Goal: Check status: Check status

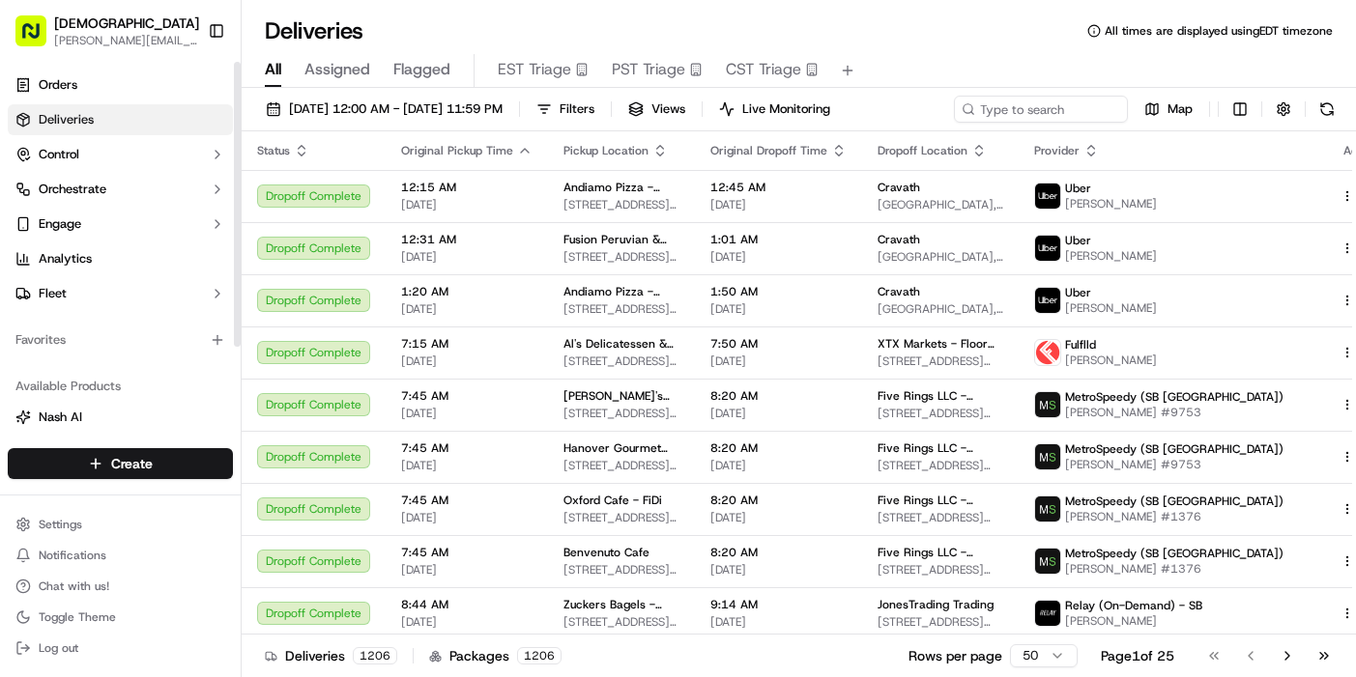
click at [186, 119] on link "Deliveries" at bounding box center [120, 119] width 225 height 31
click at [1041, 116] on input at bounding box center [1012, 109] width 232 height 27
type input "empanada mama"
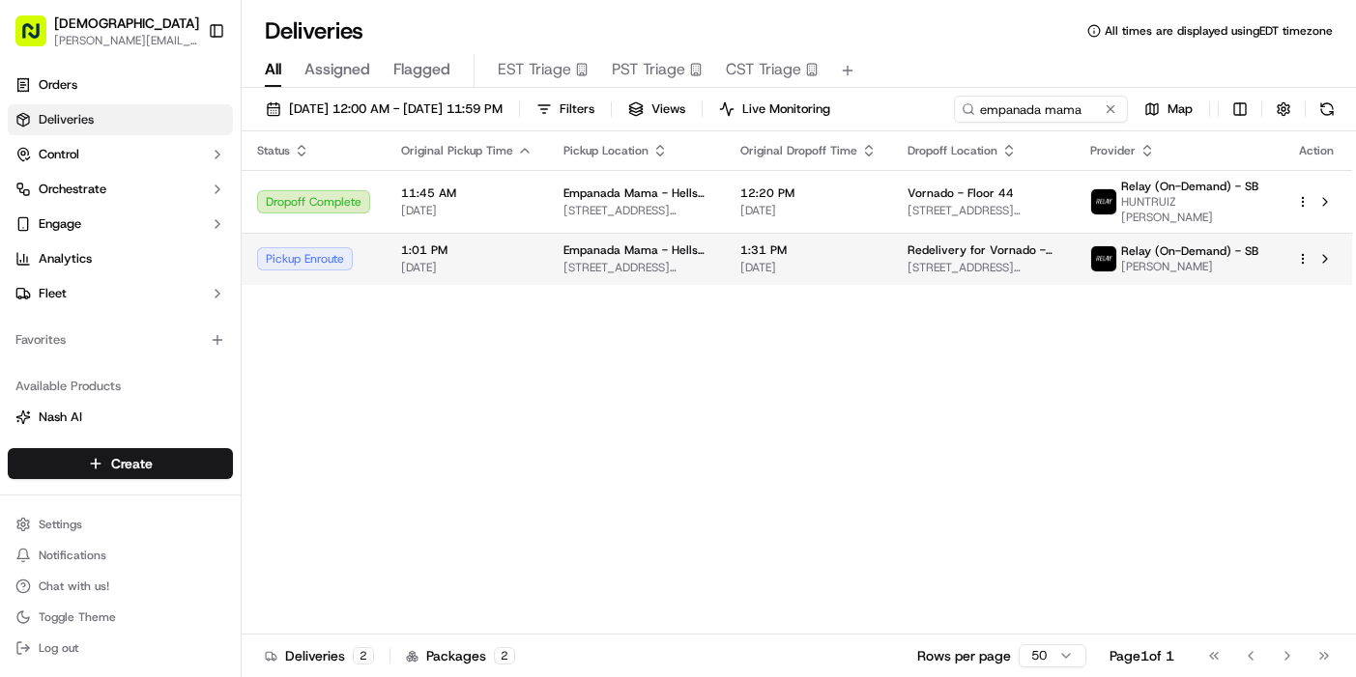
click at [723, 286] on div "Status Original Pickup Time Pickup Location Original Dropoff Time Dropoff Locat…" at bounding box center [797, 382] width 1110 height 503
click at [722, 257] on td "Empanada Mama - Hells Kitchen 765 9th Ave, New York, NY 10019, USA" at bounding box center [636, 259] width 177 height 52
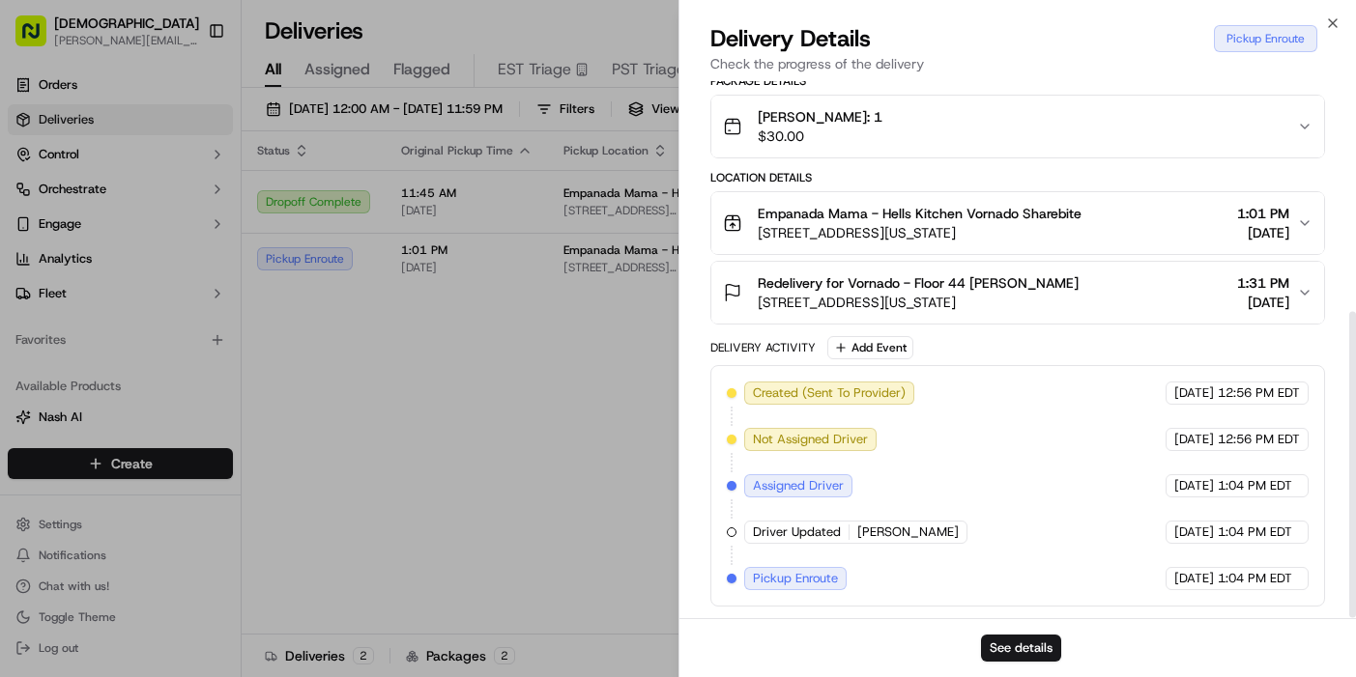
scroll to position [404, 0]
click at [1008, 635] on button "See details" at bounding box center [1021, 648] width 80 height 27
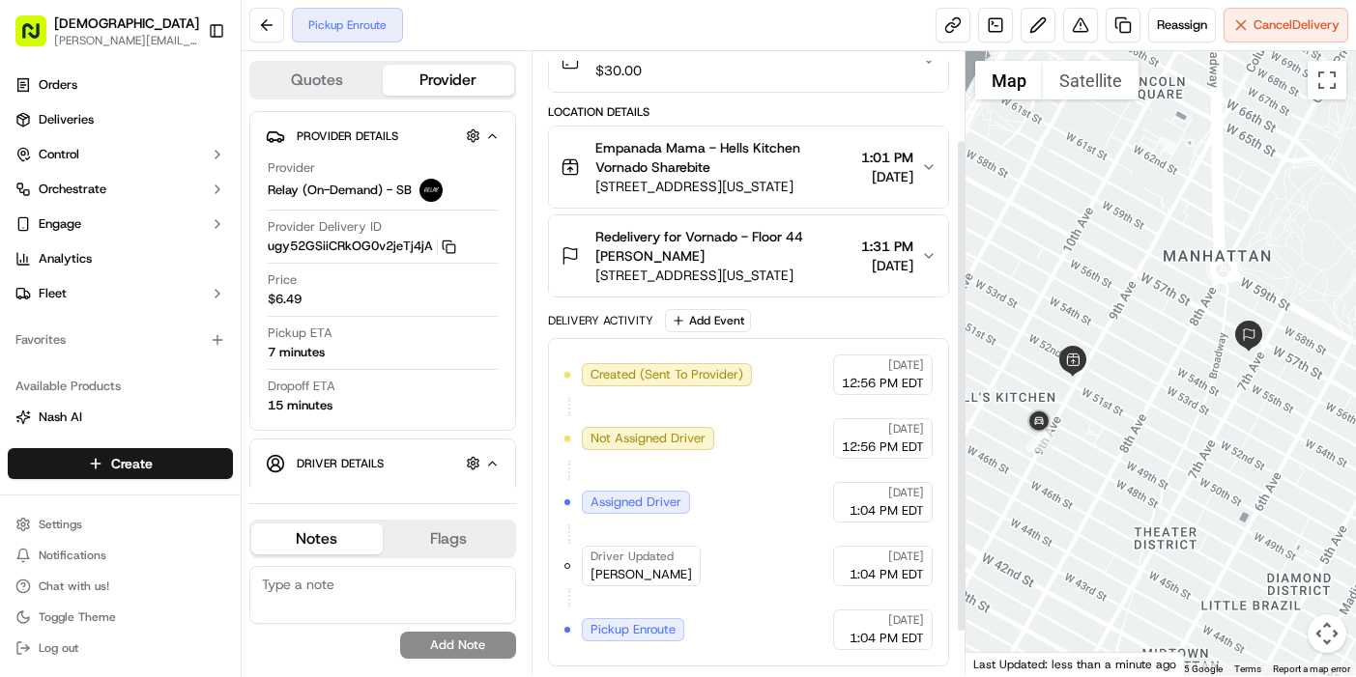
scroll to position [167, 0]
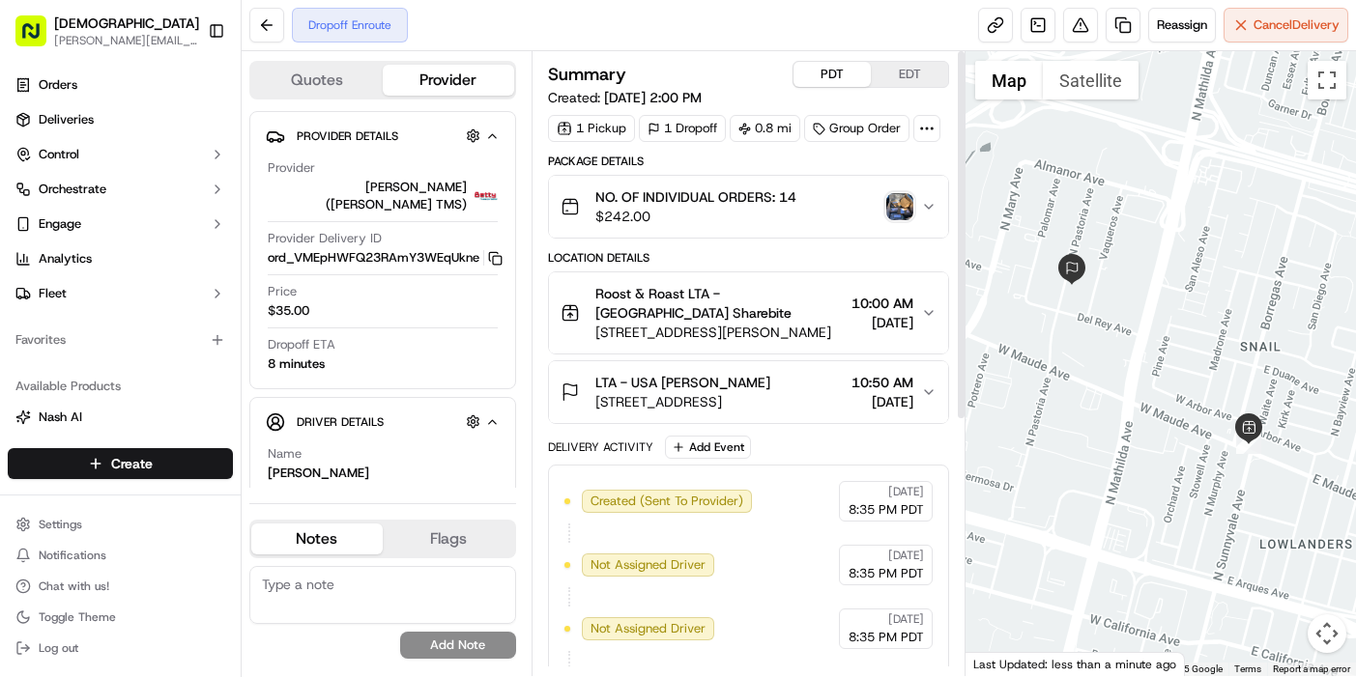
click at [854, 76] on button "PDT" at bounding box center [831, 74] width 77 height 25
click at [850, 72] on button "PDT" at bounding box center [831, 74] width 77 height 25
click at [912, 77] on button "EDT" at bounding box center [909, 74] width 77 height 25
click at [836, 73] on button "PDT" at bounding box center [831, 74] width 77 height 25
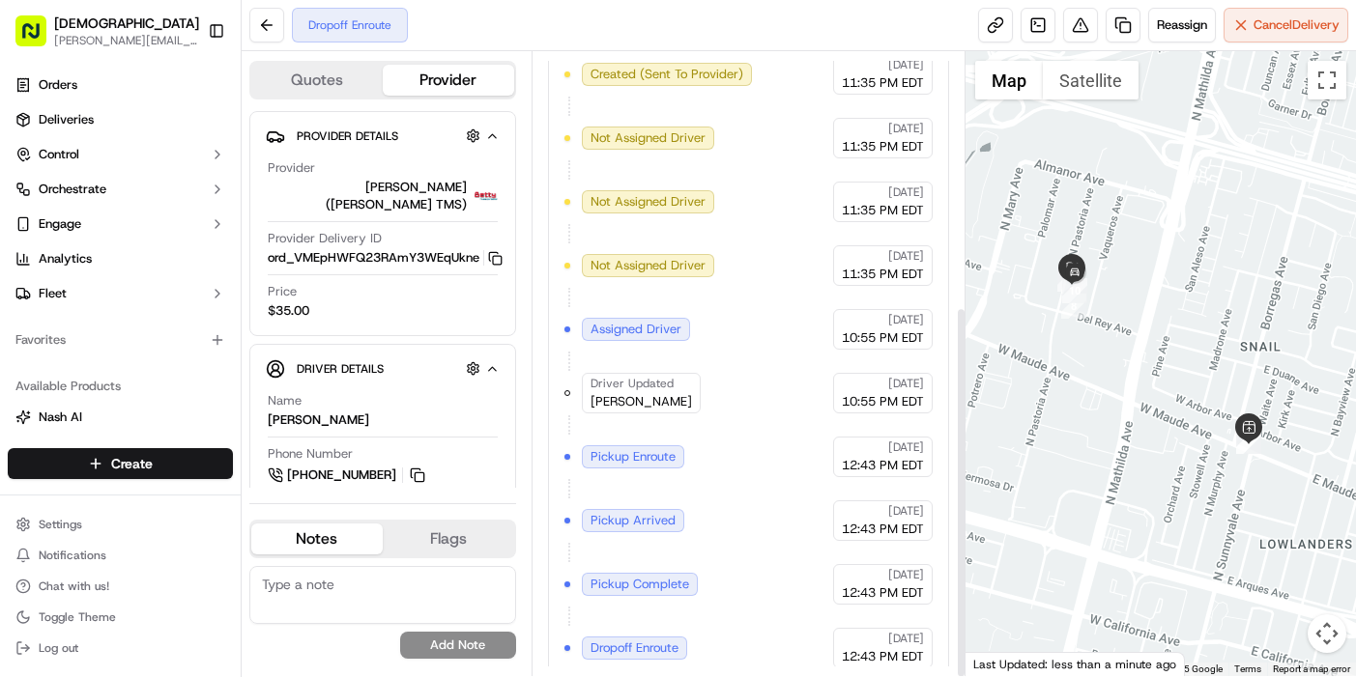
scroll to position [426, 0]
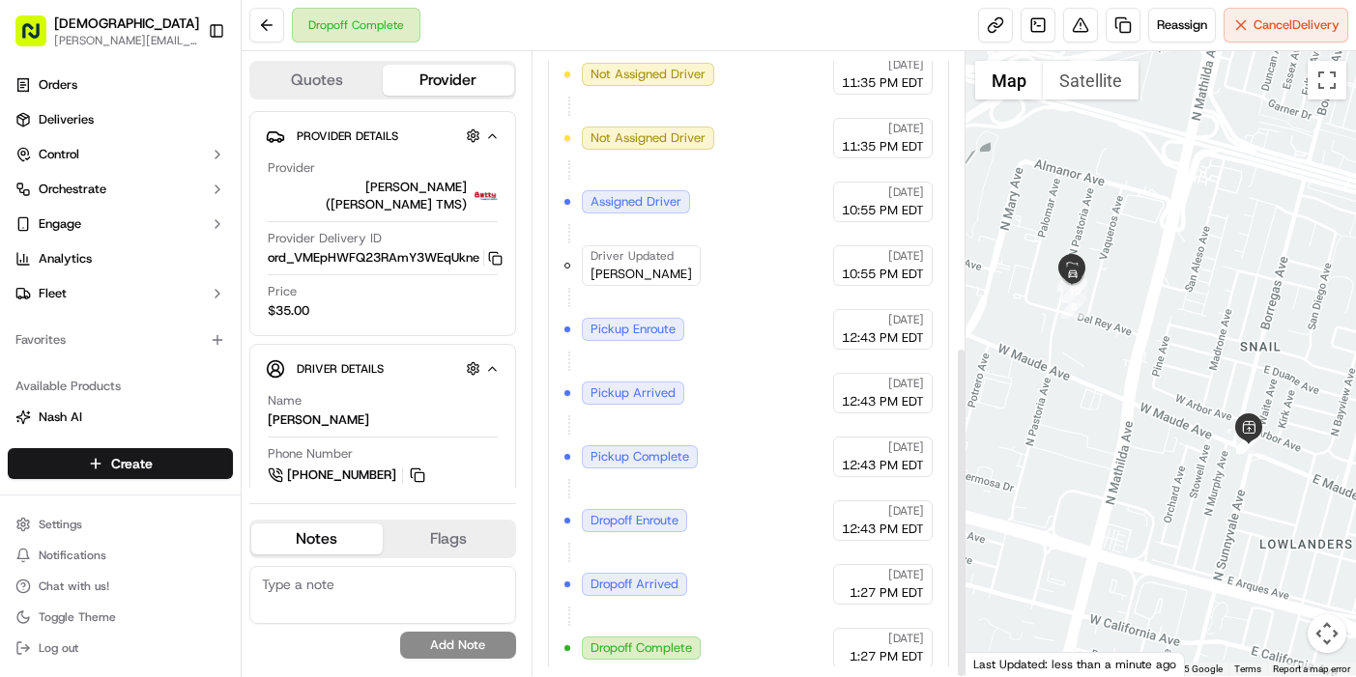
scroll to position [554, 0]
